Goal: Information Seeking & Learning: Learn about a topic

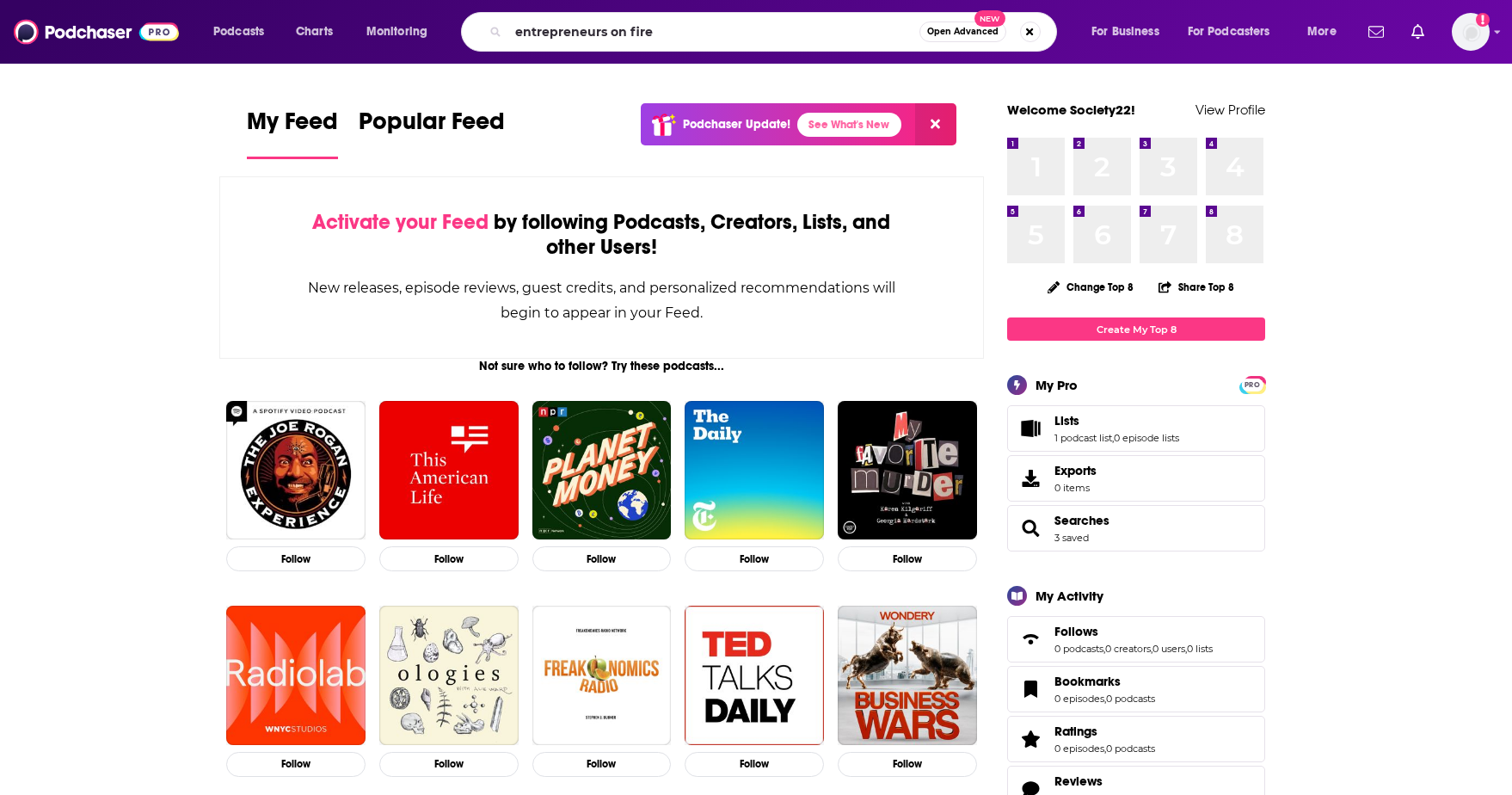
type input "entrepreneurs on fire"
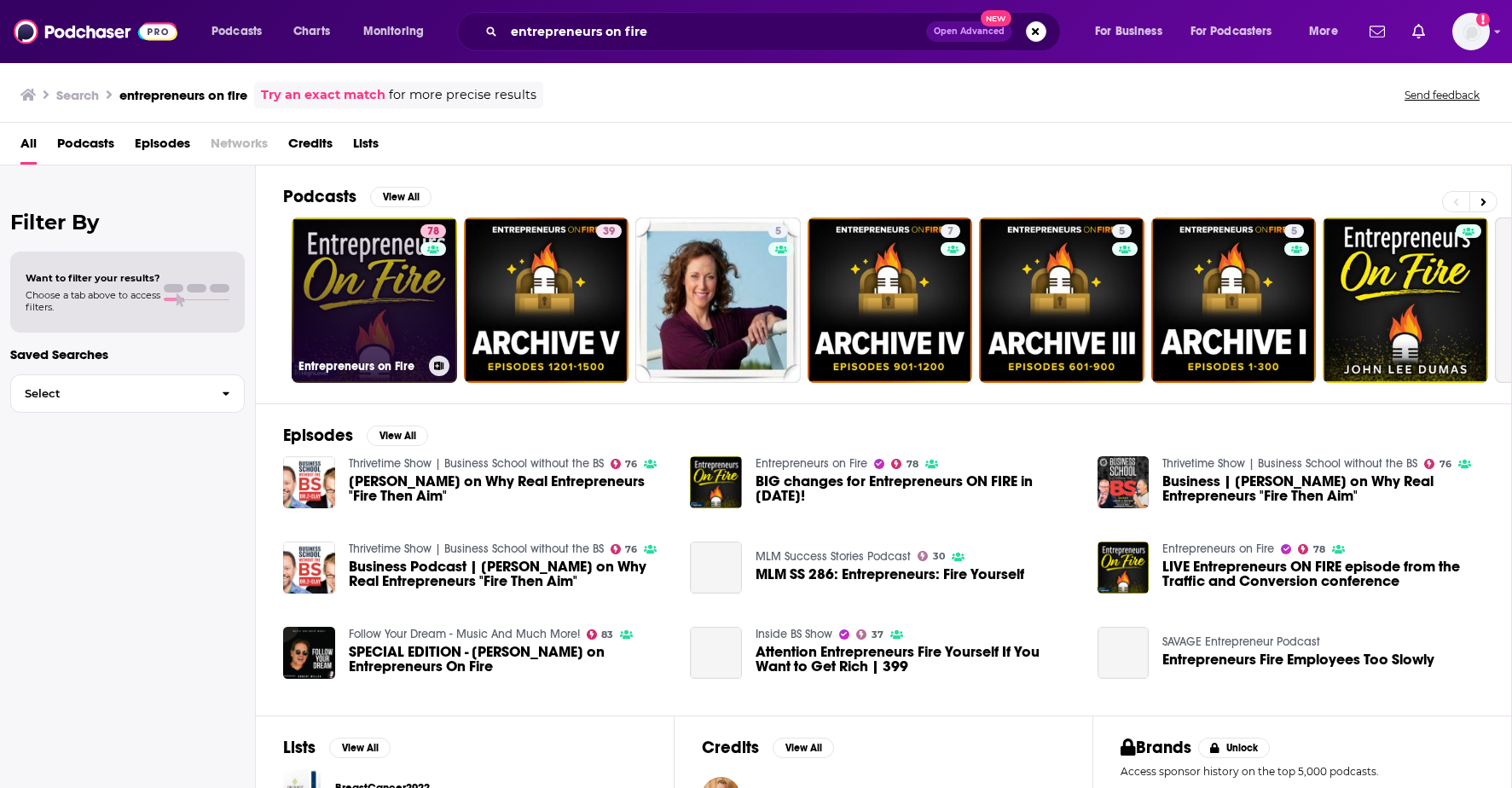
click at [379, 294] on link "78 Entrepreneurs on Fire" at bounding box center [374, 300] width 166 height 166
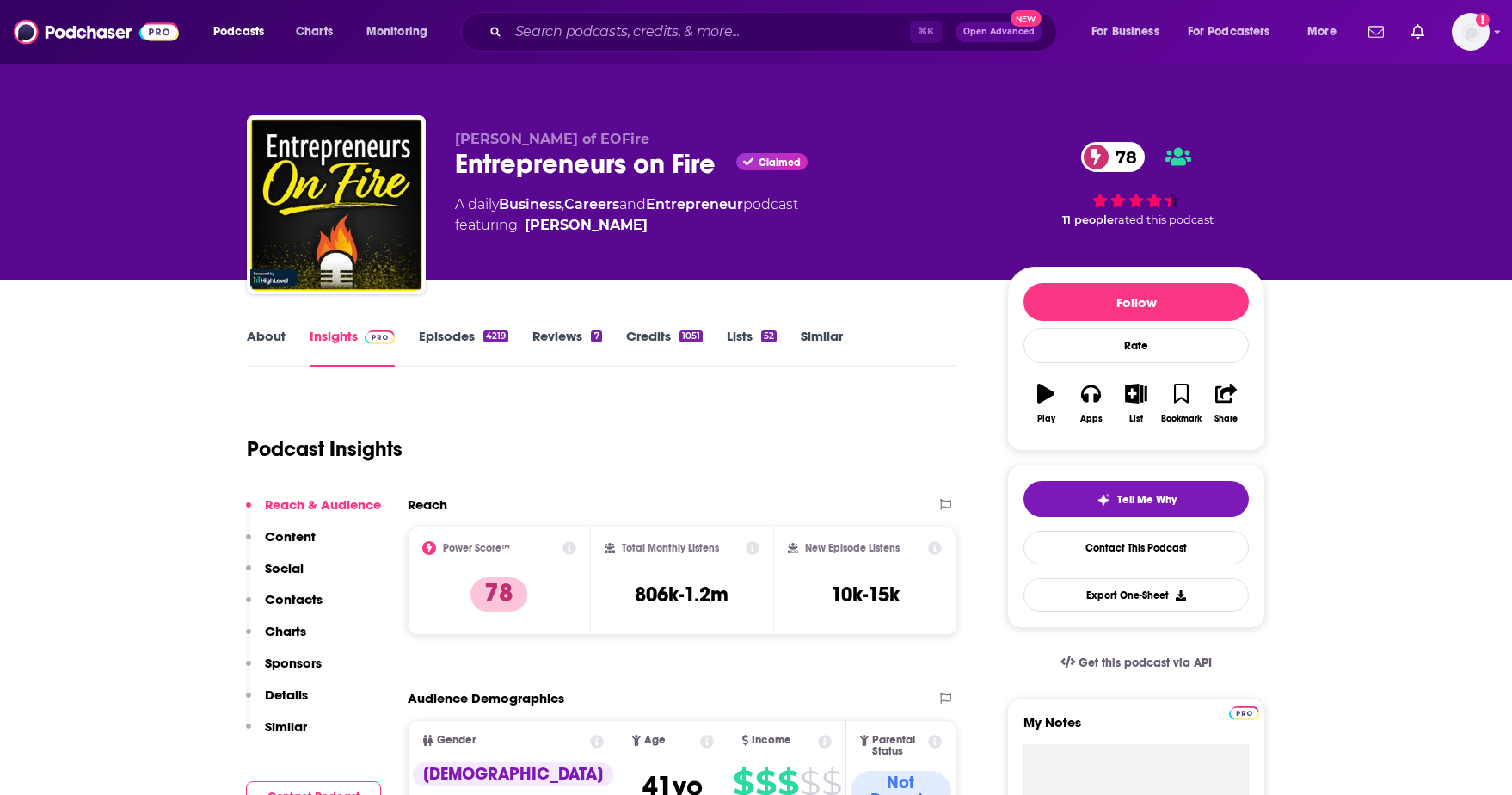
click at [443, 338] on link "Episodes 4219" at bounding box center [464, 346] width 90 height 39
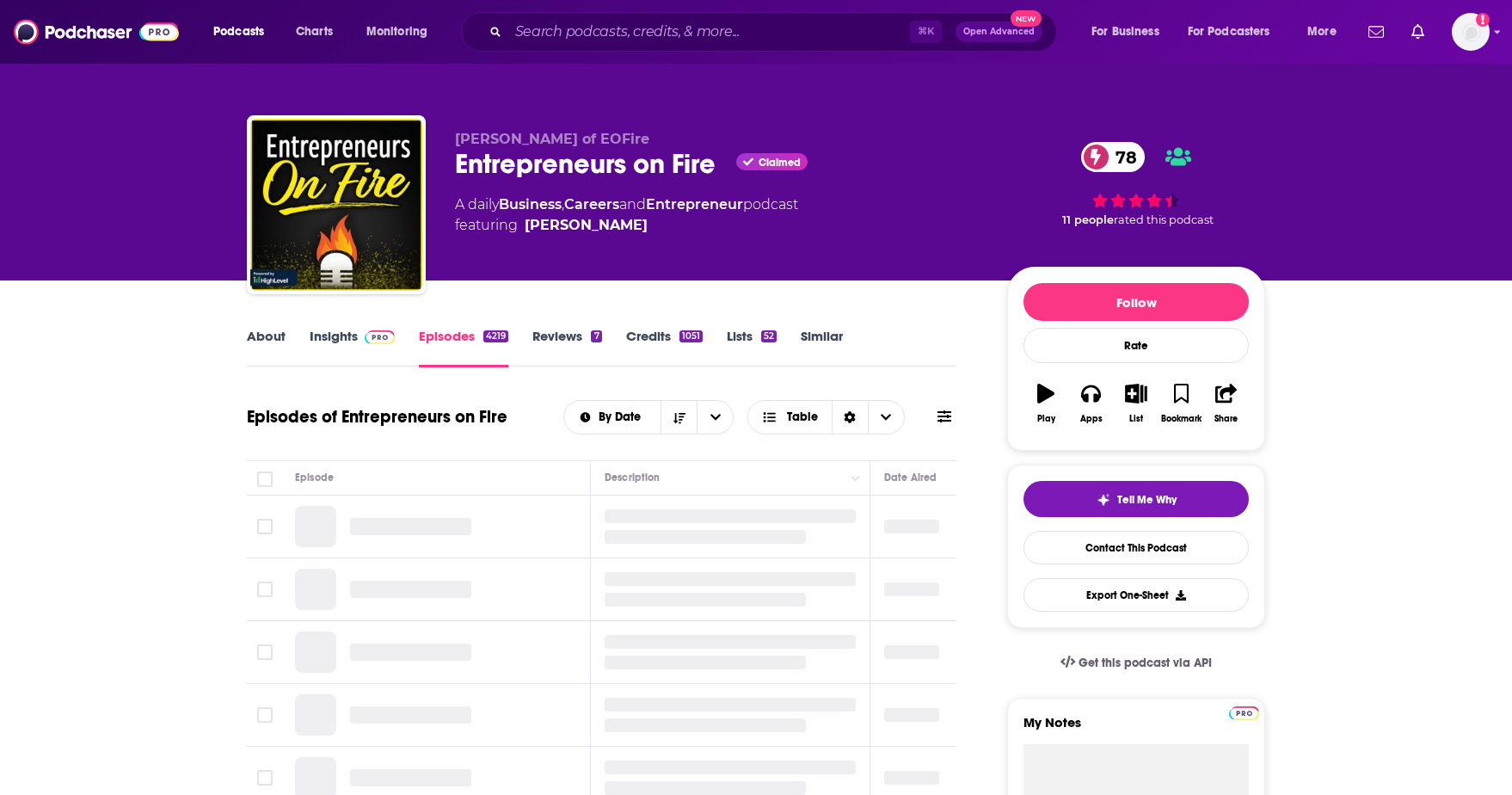
scroll to position [115, 0]
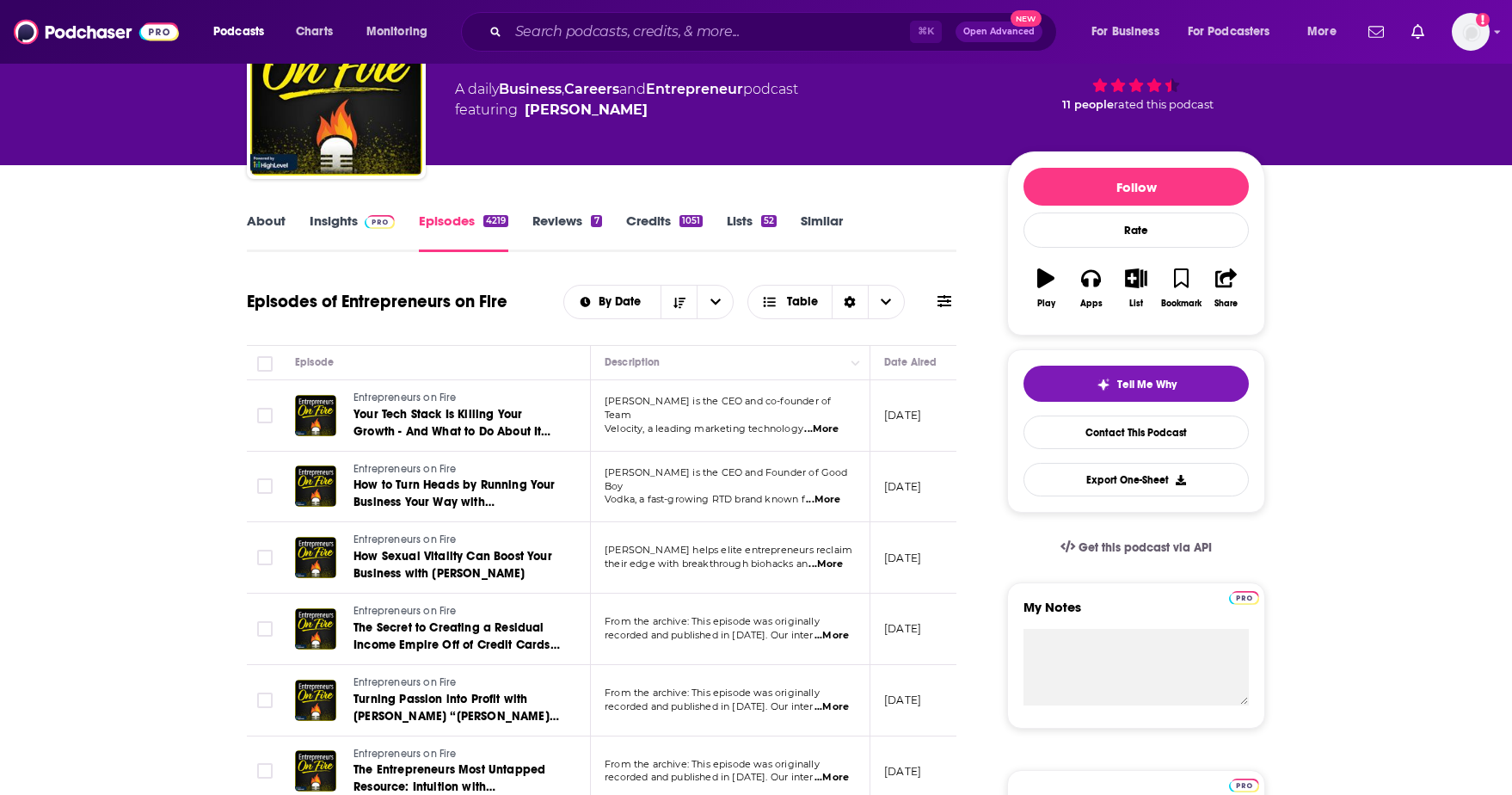
click at [823, 492] on span "...More" at bounding box center [823, 499] width 34 height 13
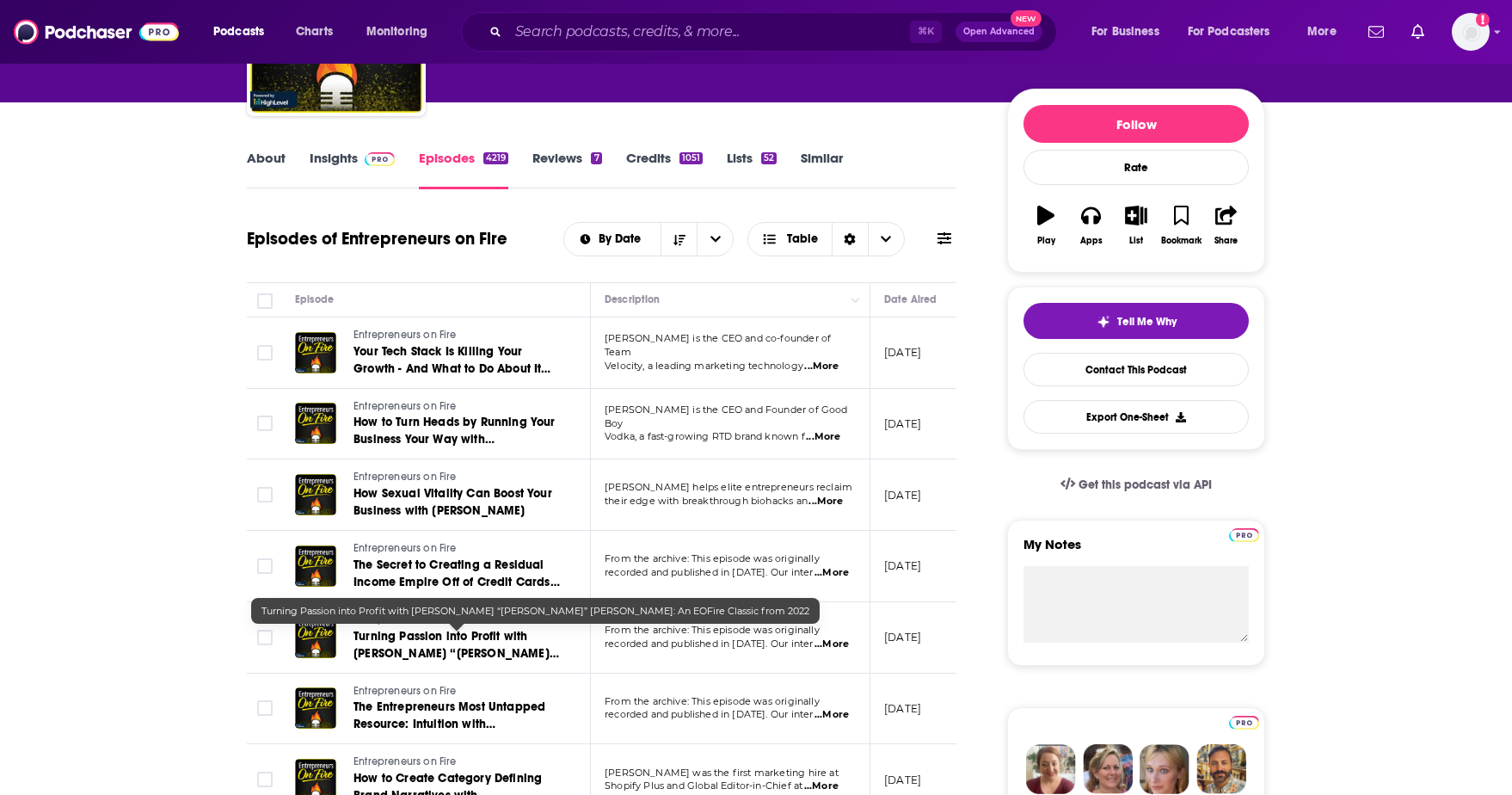
scroll to position [205, 0]
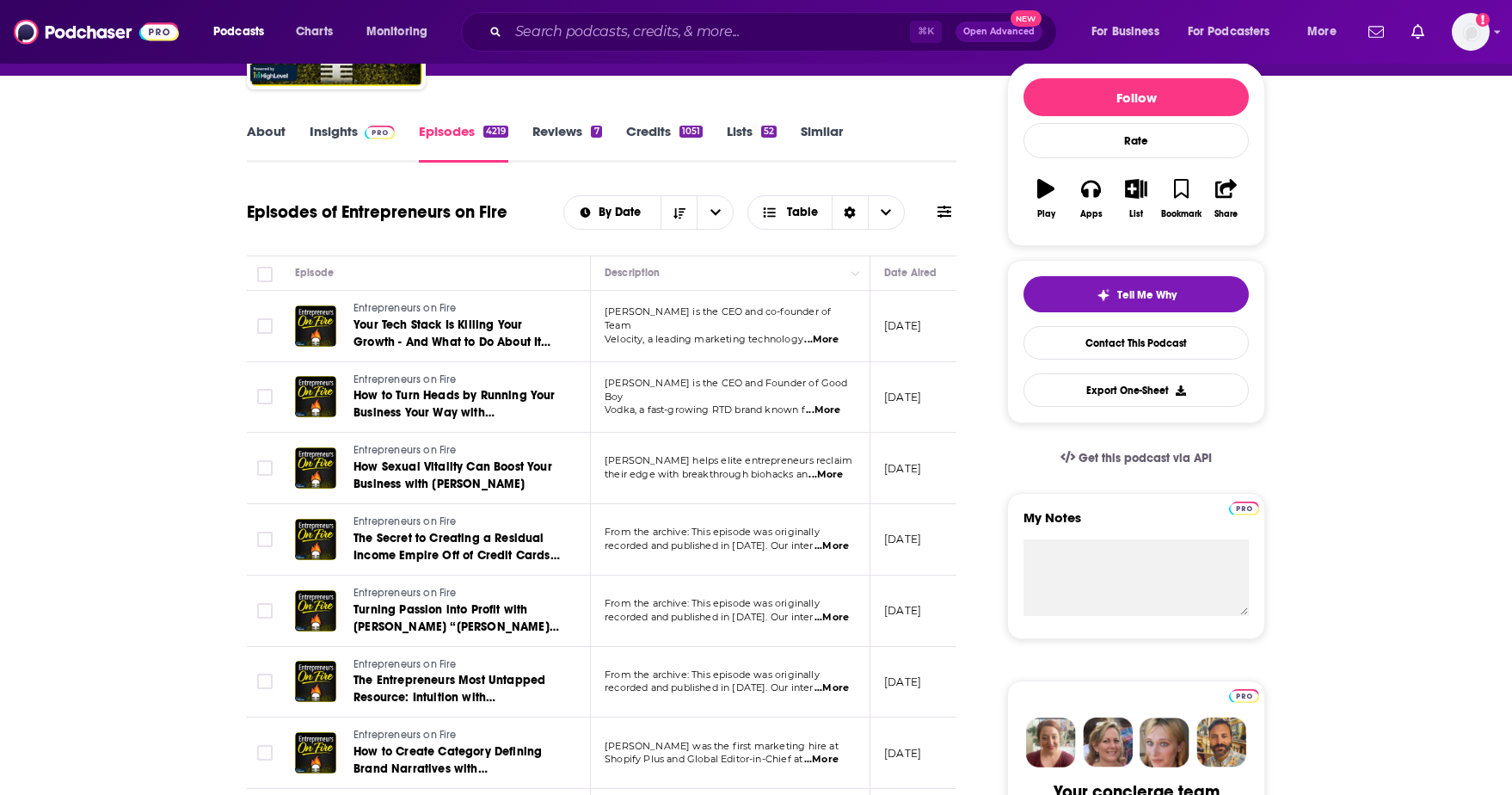
click at [831, 475] on span "...More" at bounding box center [825, 474] width 34 height 13
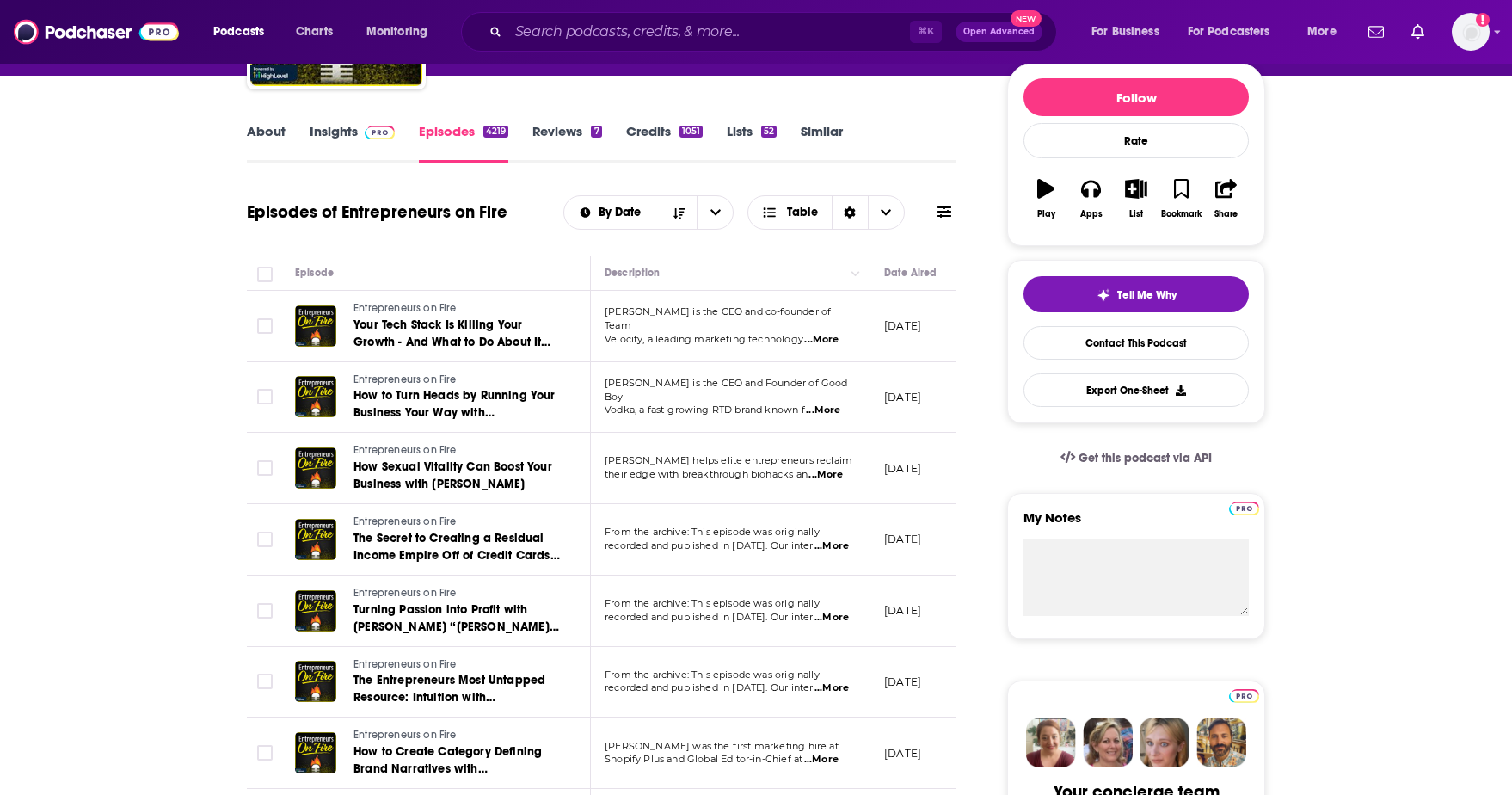
scroll to position [292, 0]
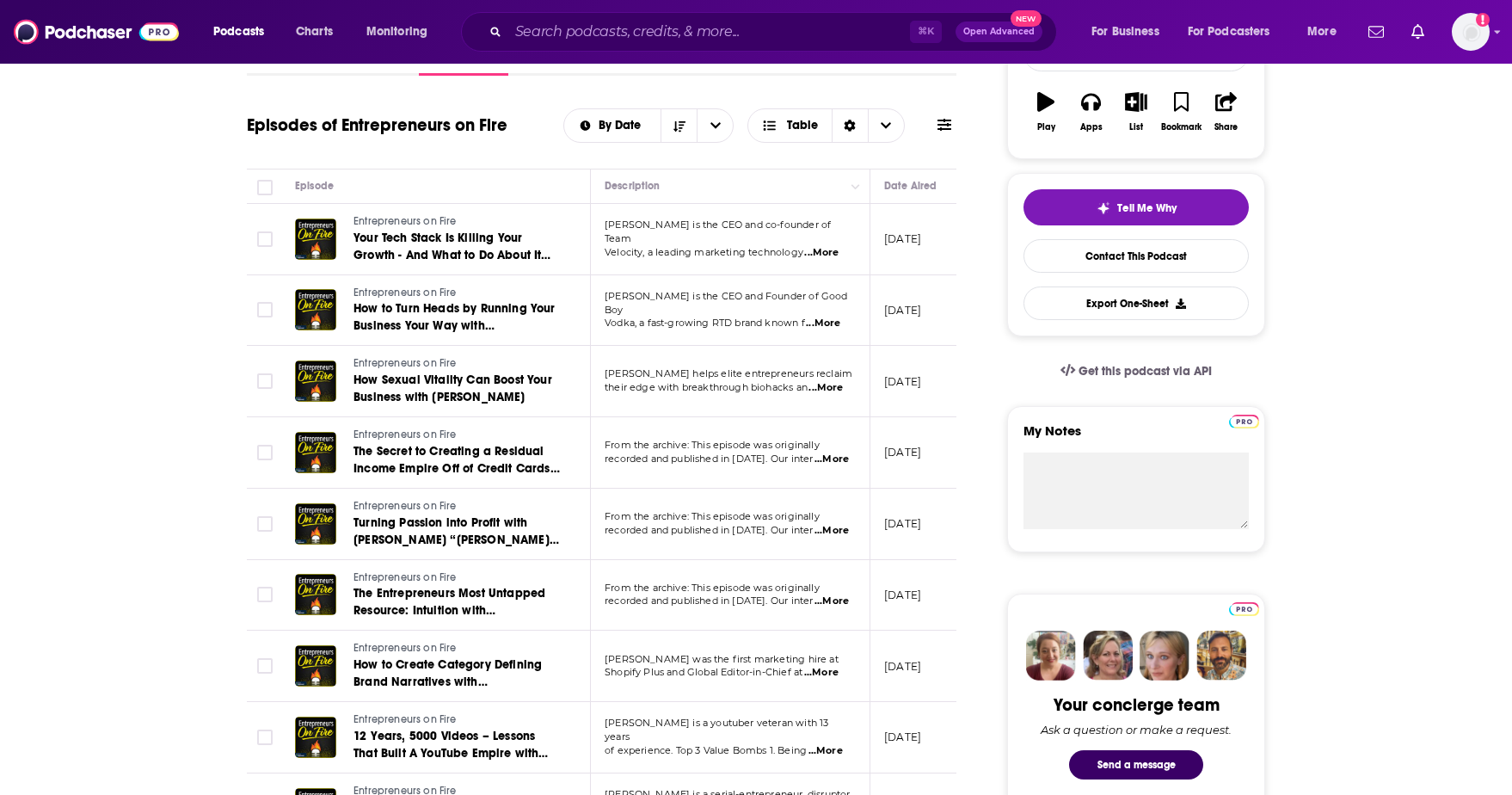
click at [833, 455] on span "...More" at bounding box center [832, 459] width 34 height 13
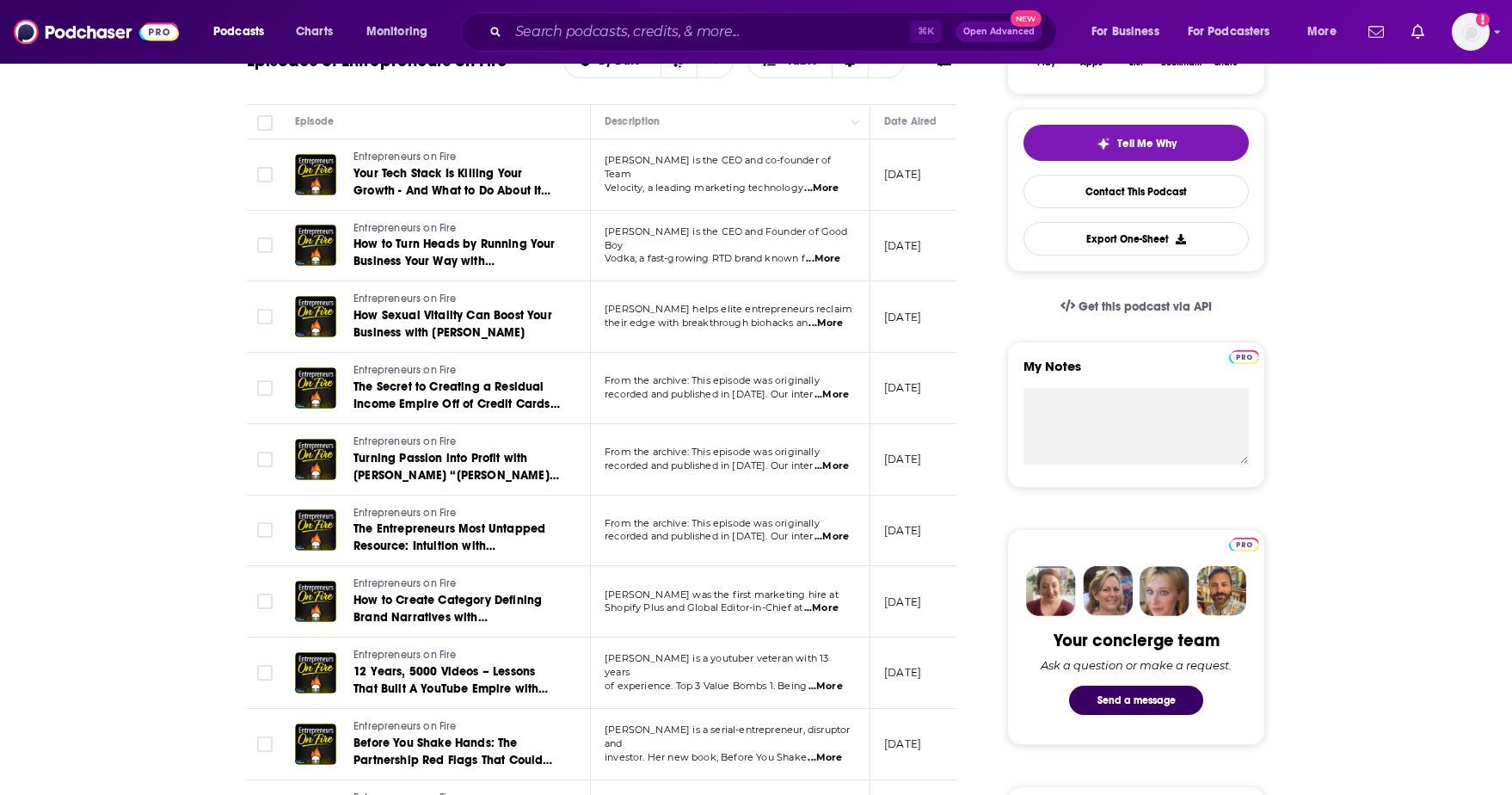
scroll to position [365, 0]
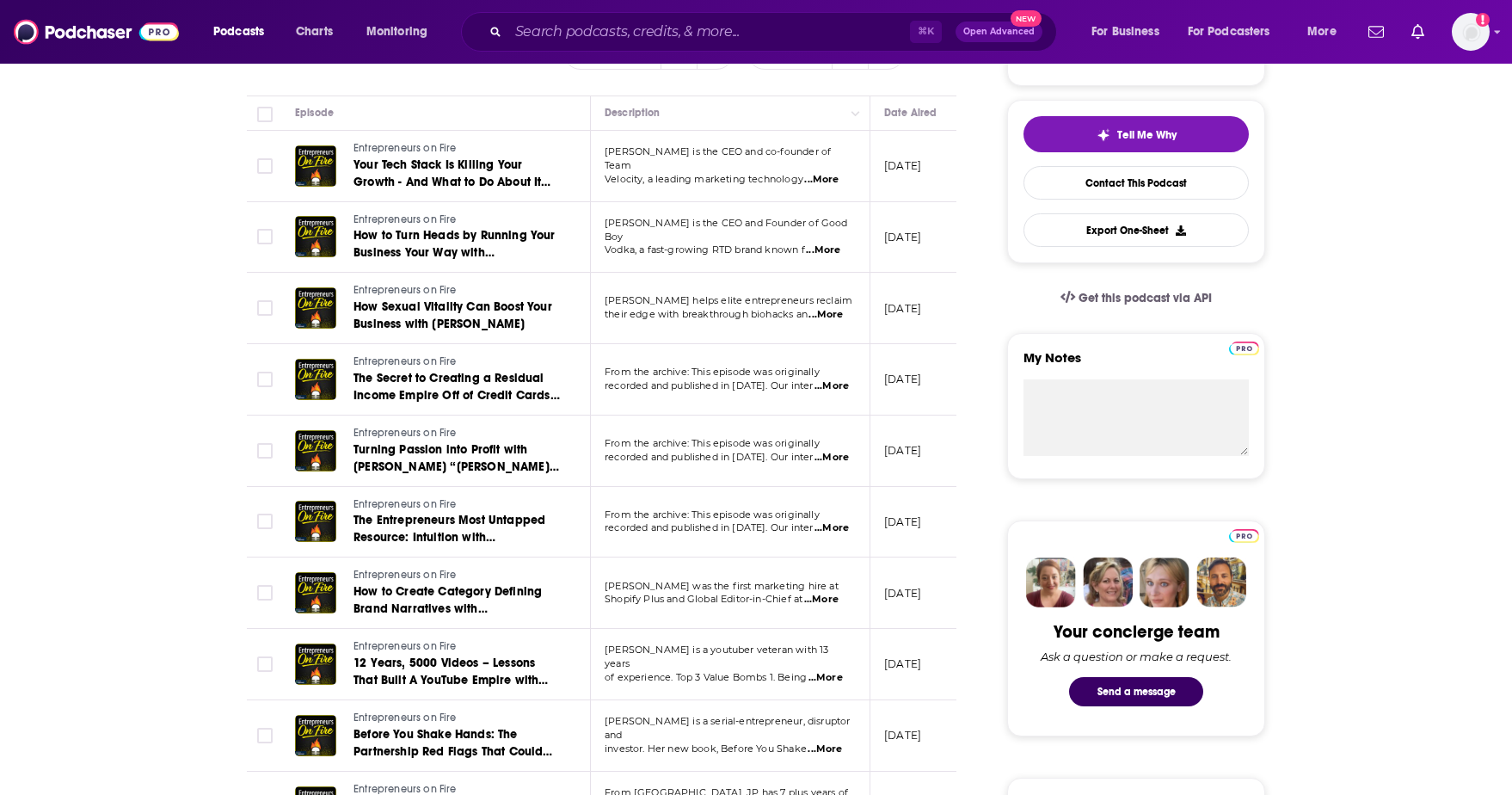
click at [821, 598] on span "...More" at bounding box center [821, 599] width 34 height 13
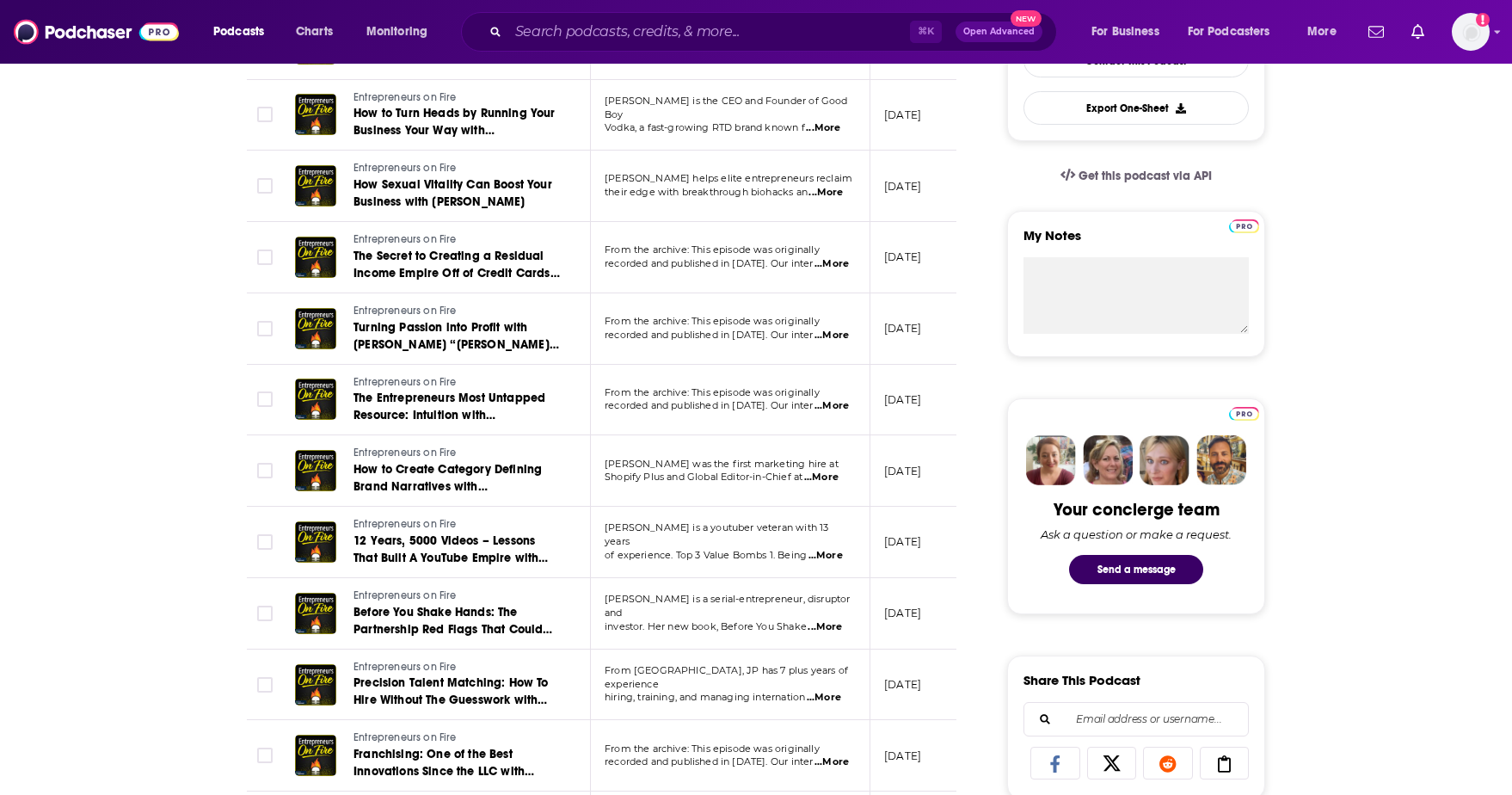
scroll to position [502, 0]
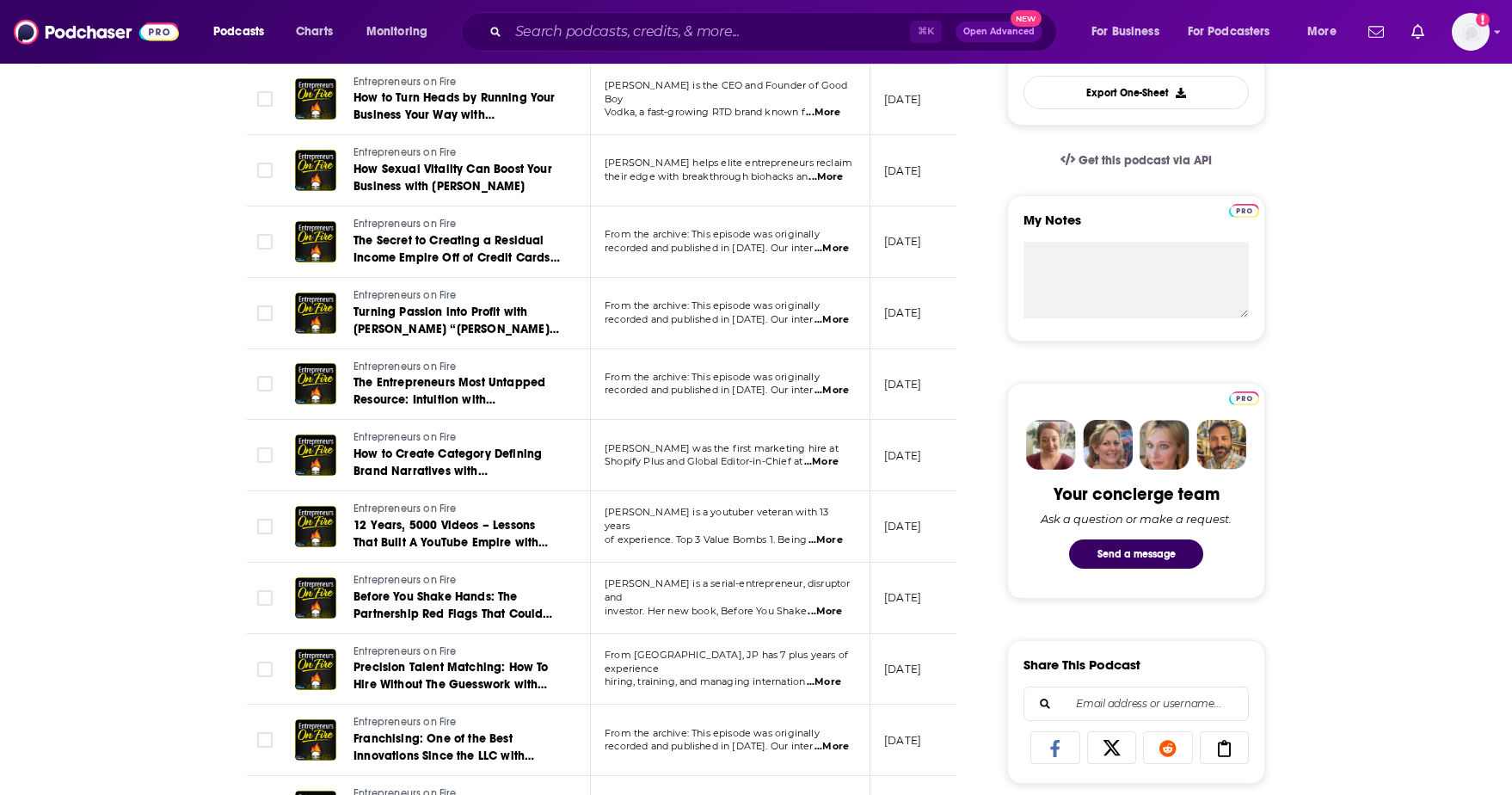
click at [829, 533] on span "...More" at bounding box center [825, 540] width 34 height 13
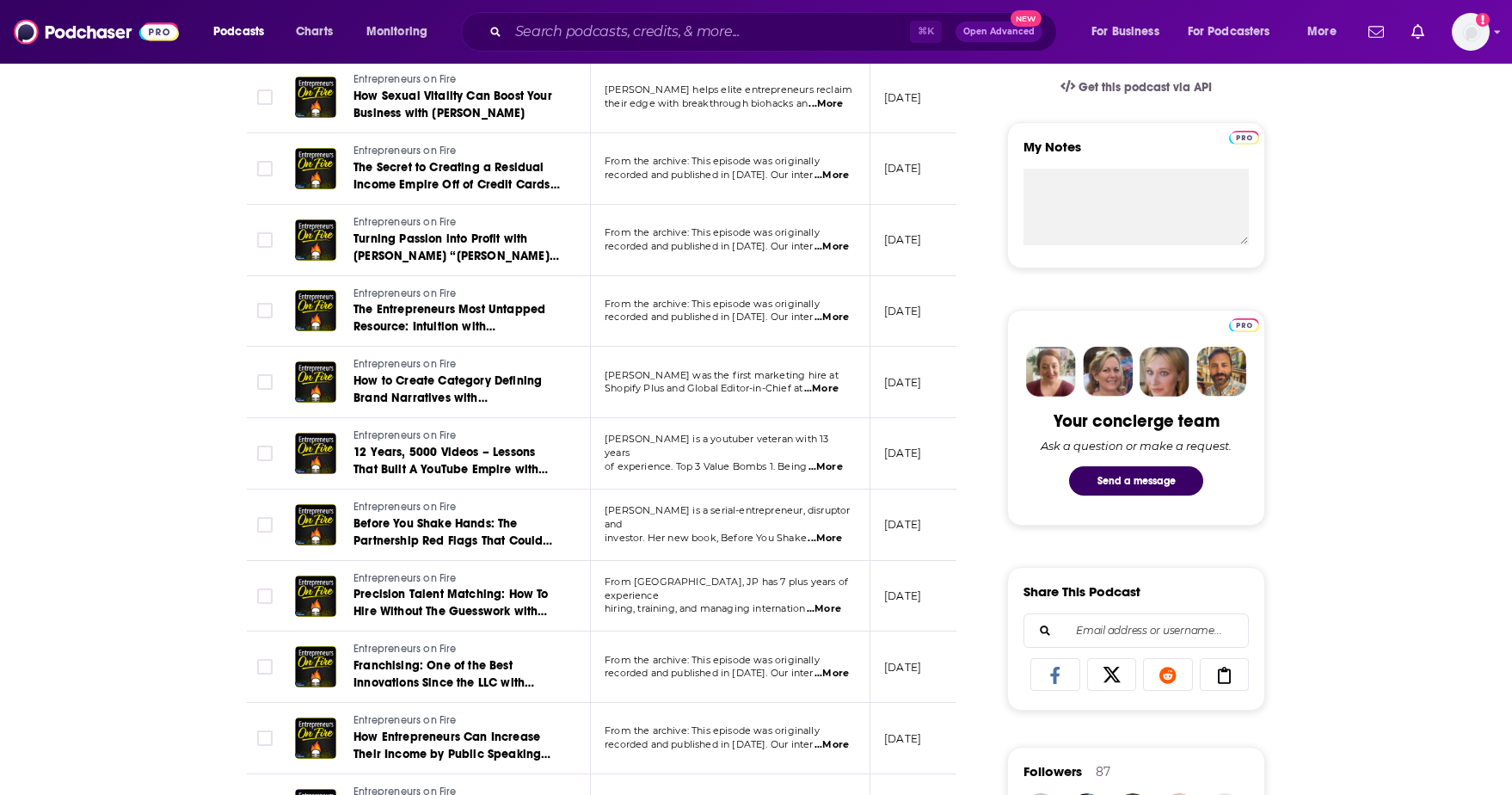
scroll to position [597, 0]
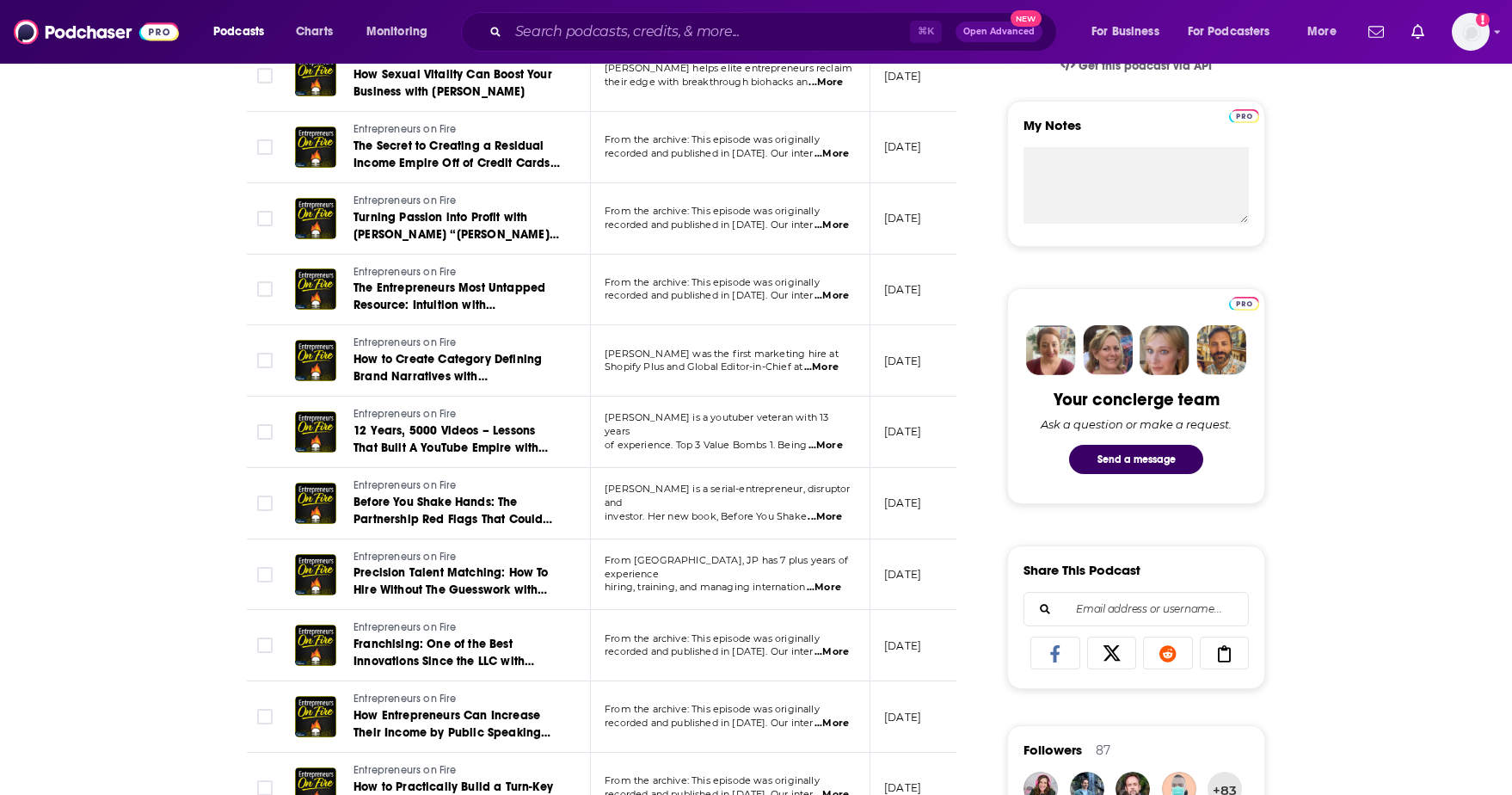
click at [820, 511] on span "...More" at bounding box center [824, 516] width 34 height 13
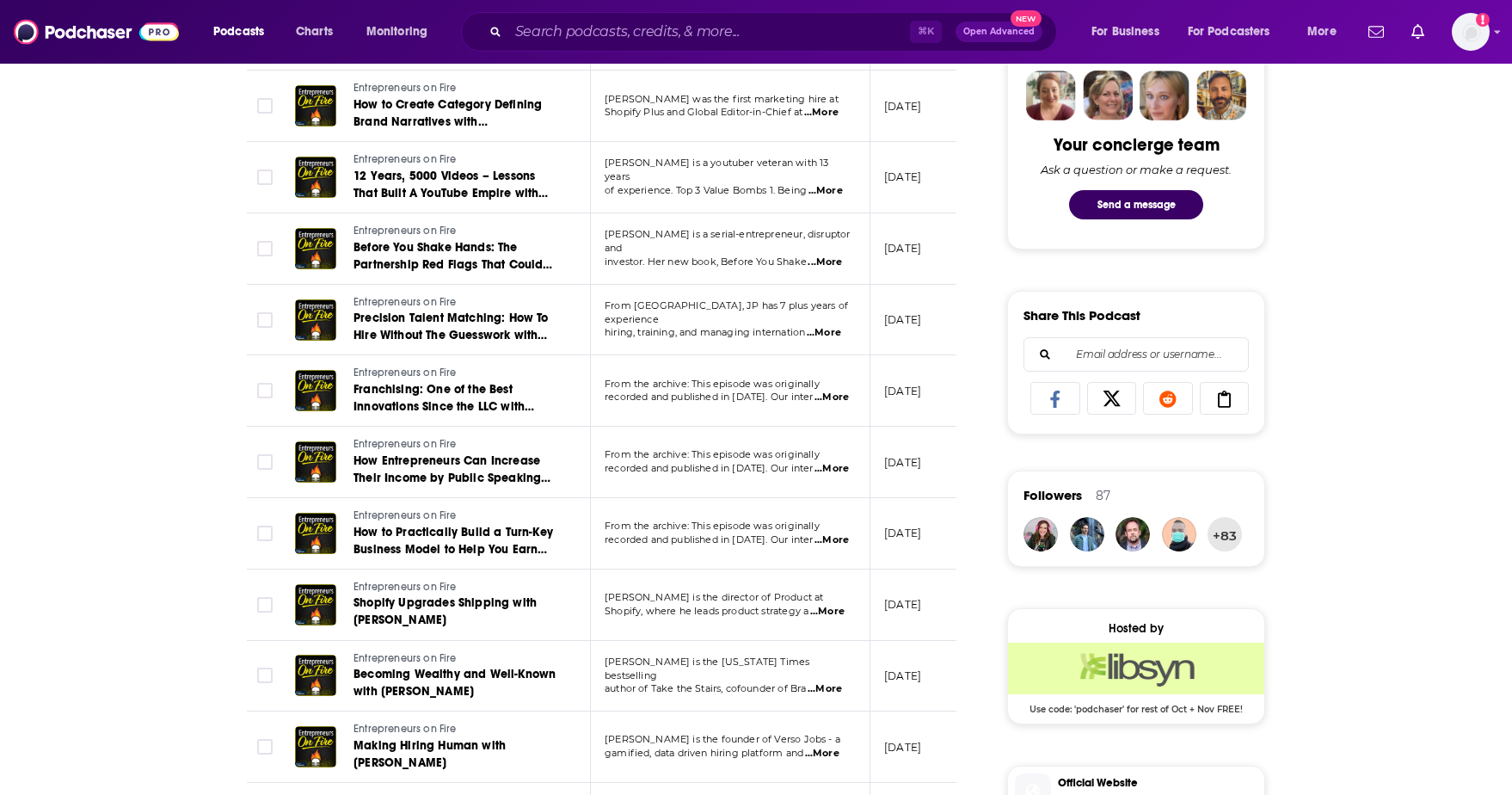
scroll to position [1040, 0]
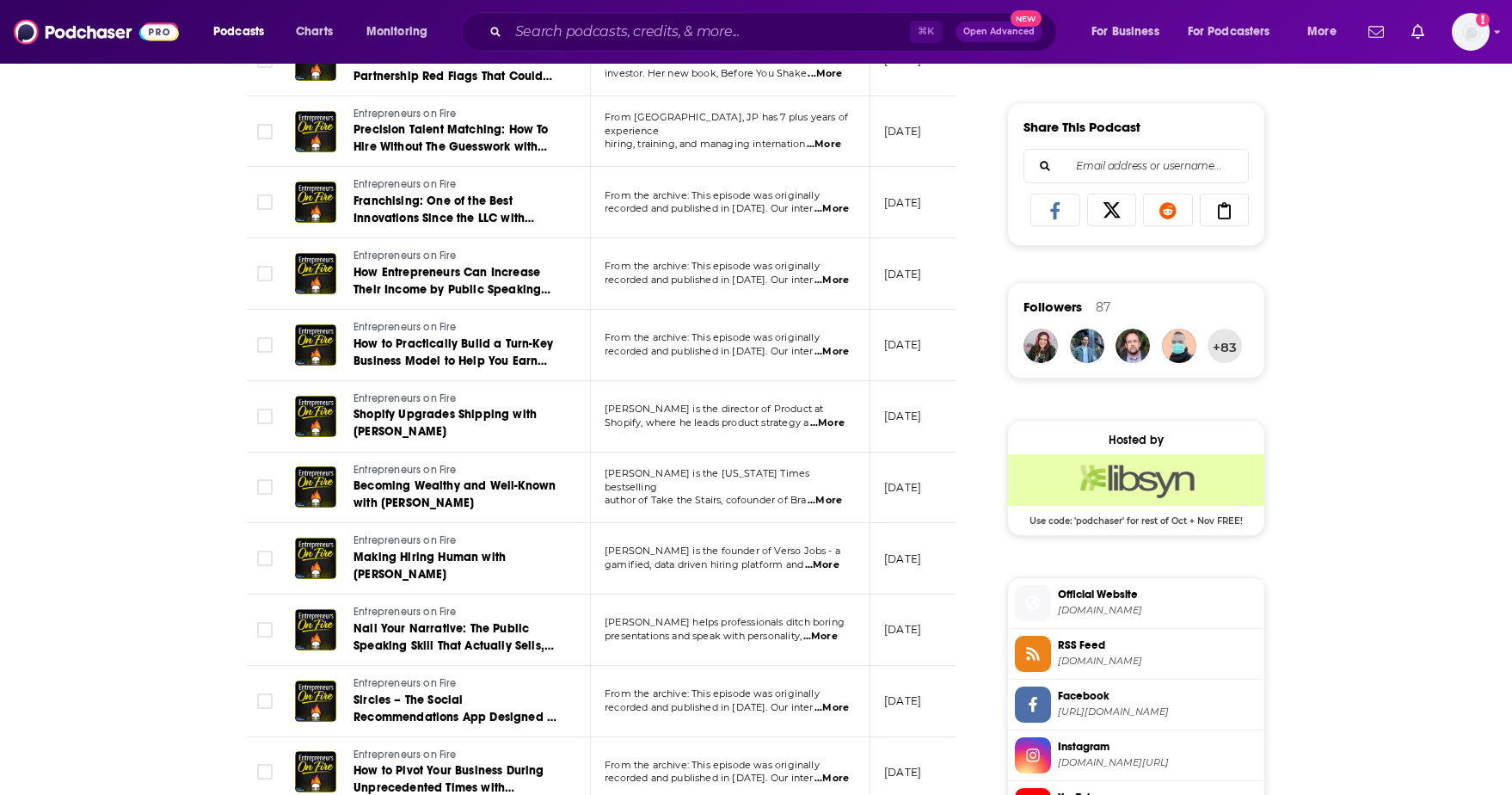
click at [829, 423] on span "...More" at bounding box center [827, 423] width 34 height 13
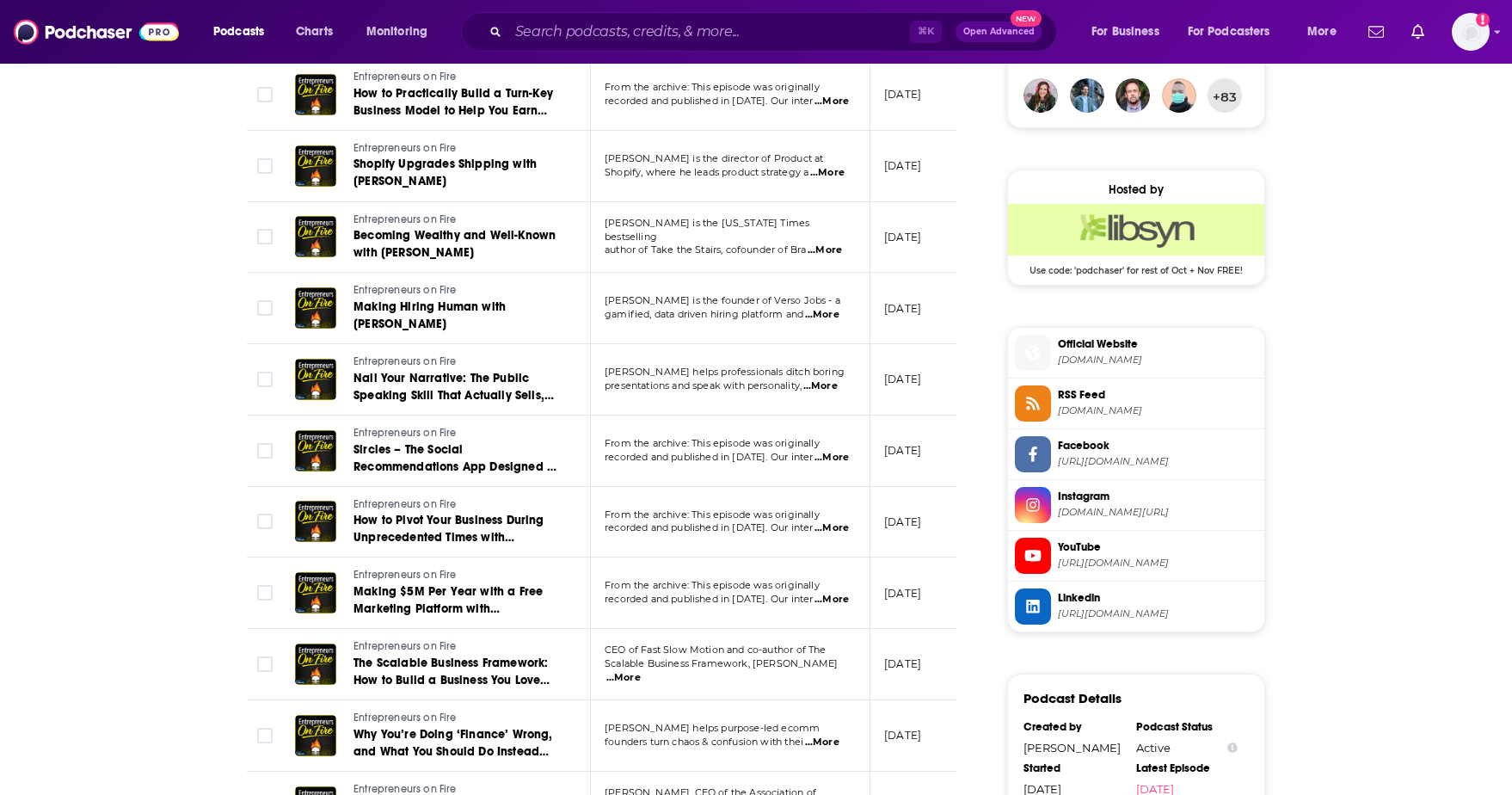
scroll to position [0, 0]
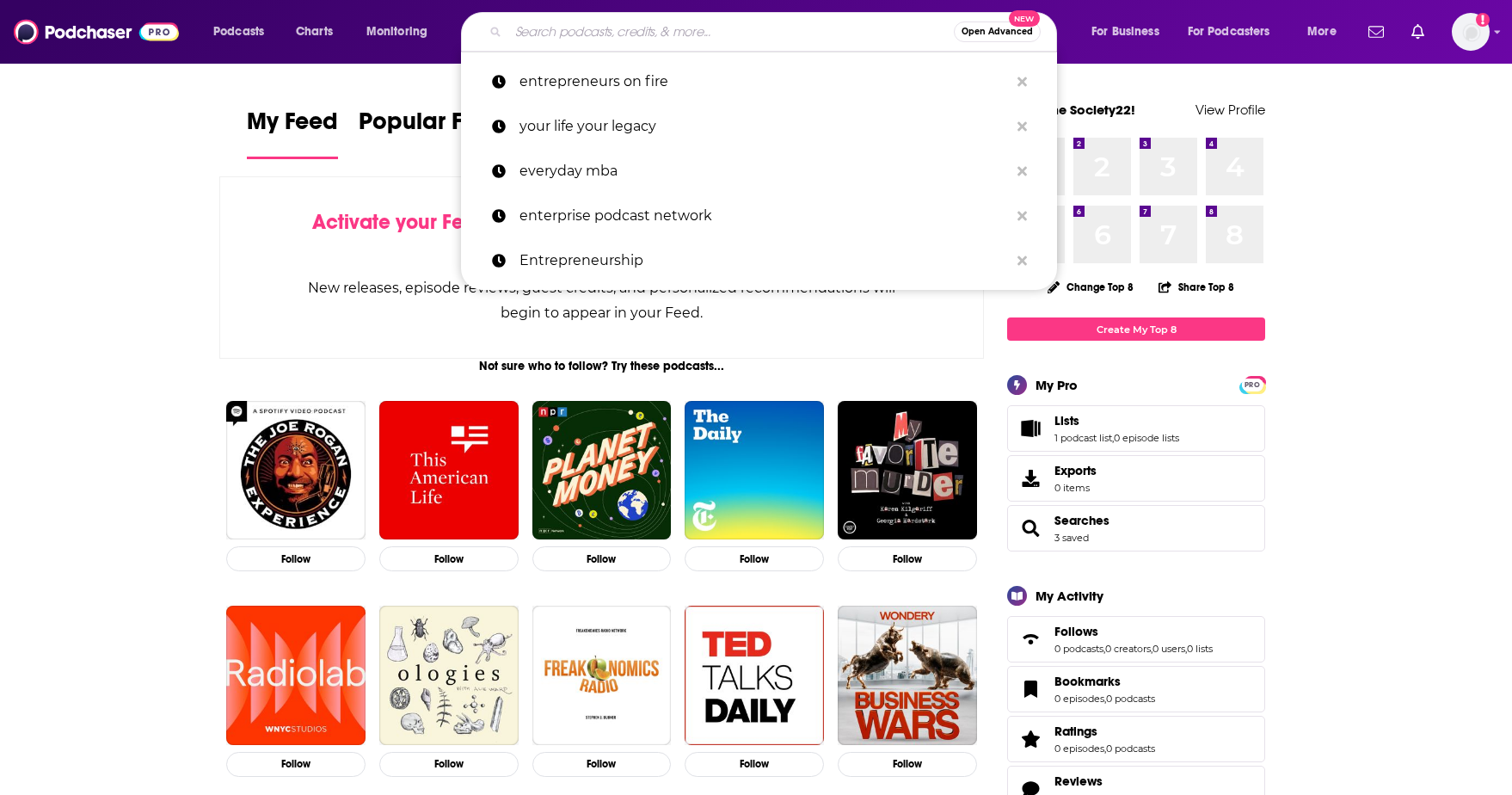
click at [584, 43] on input "Search podcasts, credits, & more..." at bounding box center [731, 31] width 445 height 28
click at [585, 74] on p "entrepreneurs on fire" at bounding box center [763, 81] width 489 height 45
type input "entrepreneurs on fire"
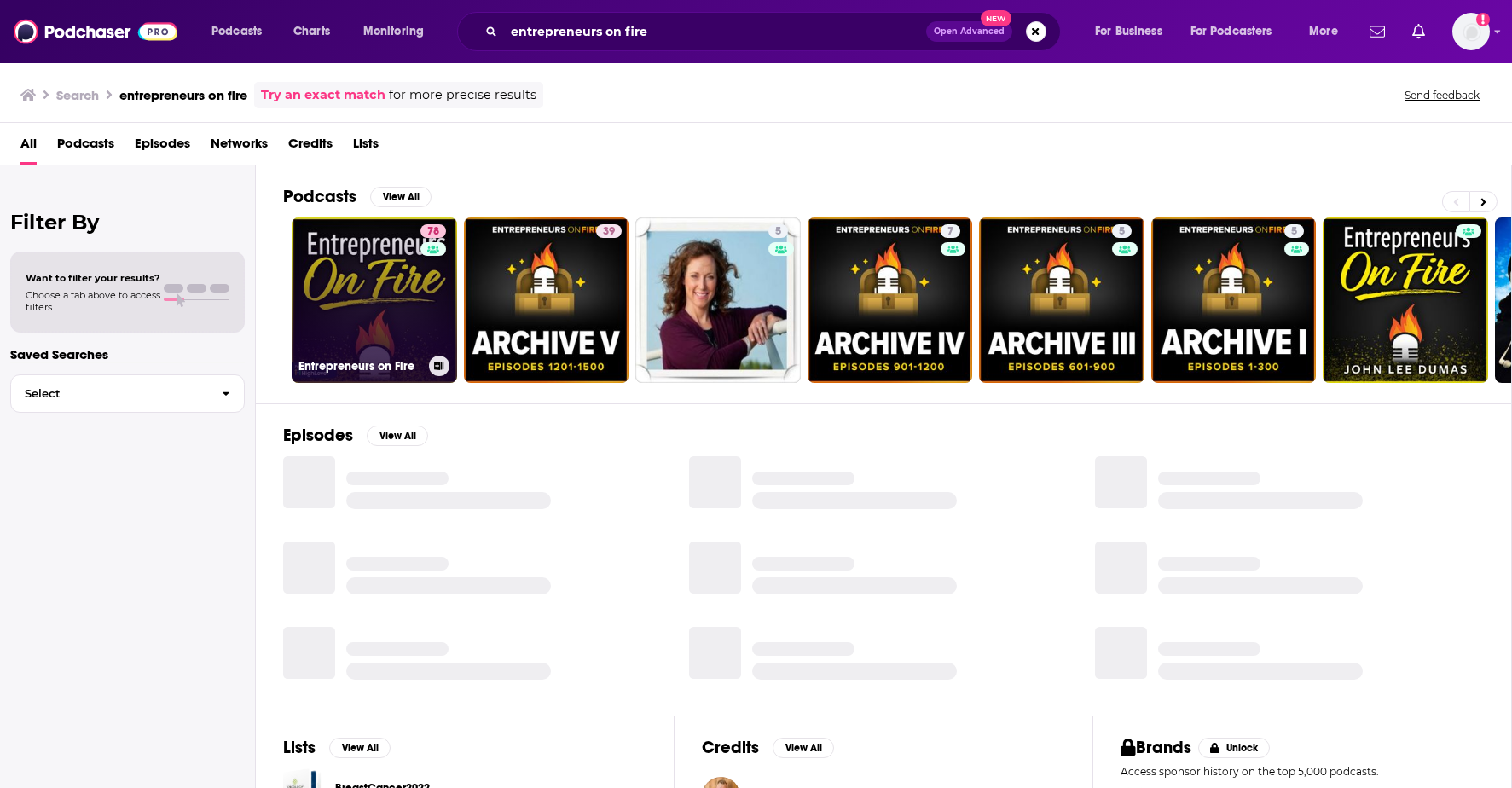
click at [346, 306] on link "78 Entrepreneurs on Fire" at bounding box center [374, 300] width 166 height 166
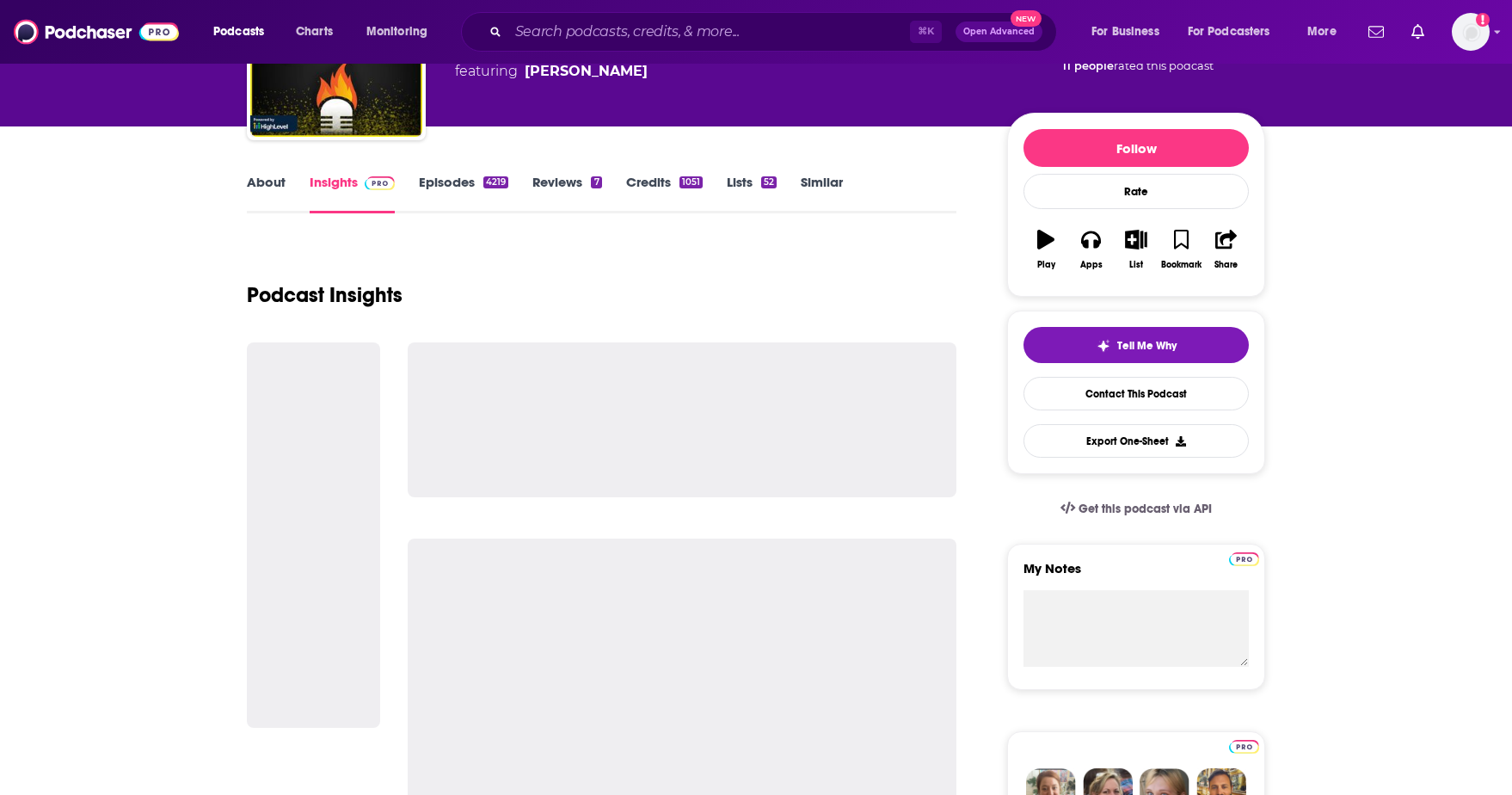
scroll to position [155, 0]
